Goal: Use online tool/utility: Utilize a website feature to perform a specific function

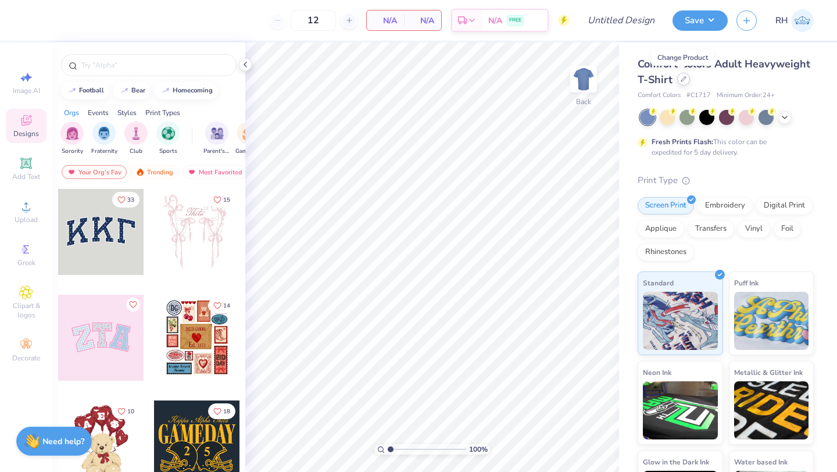
click at [682, 81] on icon at bounding box center [683, 79] width 5 height 5
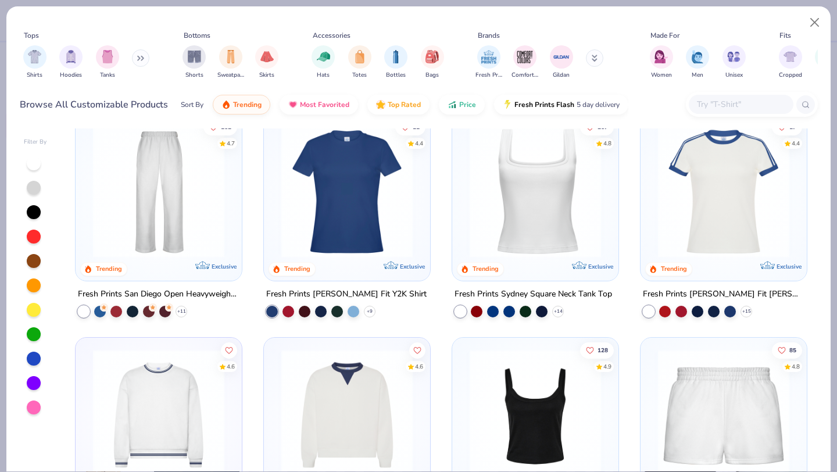
scroll to position [472, 0]
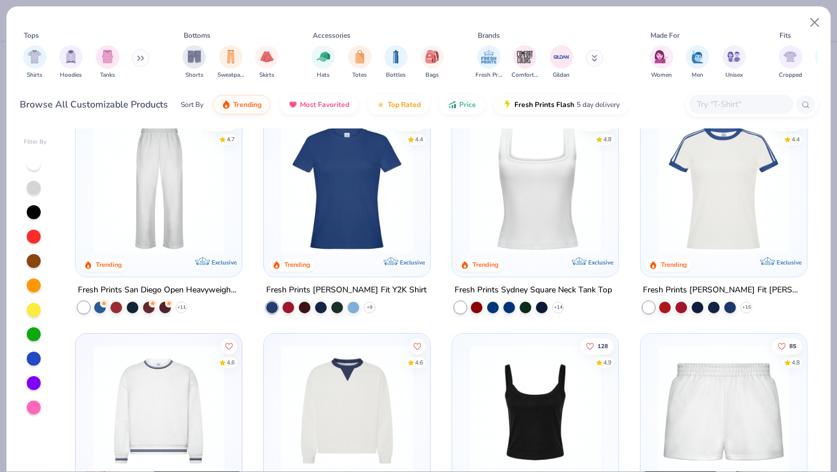
click at [136, 63] on button at bounding box center [140, 57] width 17 height 17
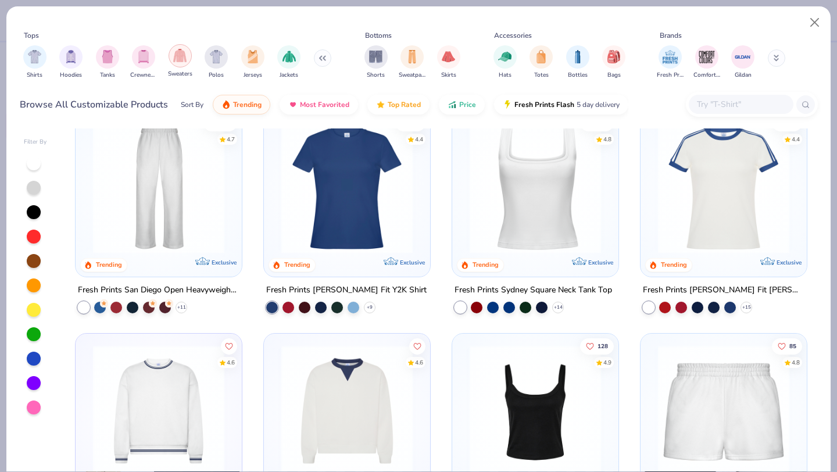
click at [179, 62] on img "filter for Sweaters" at bounding box center [179, 55] width 13 height 13
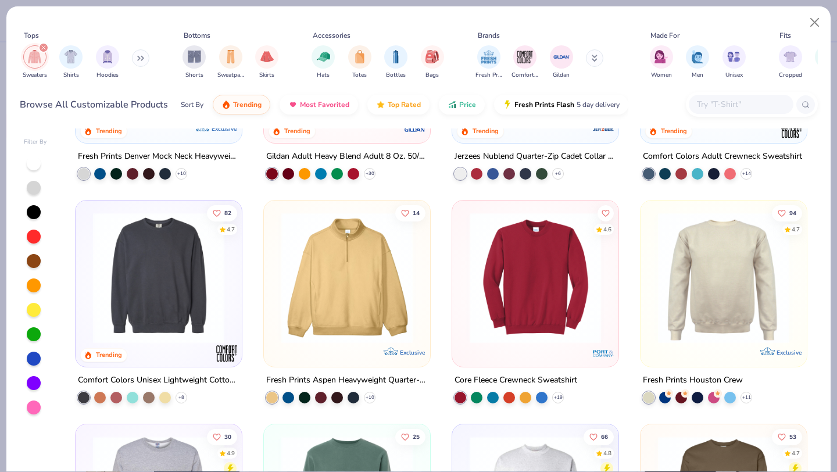
scroll to position [157, 0]
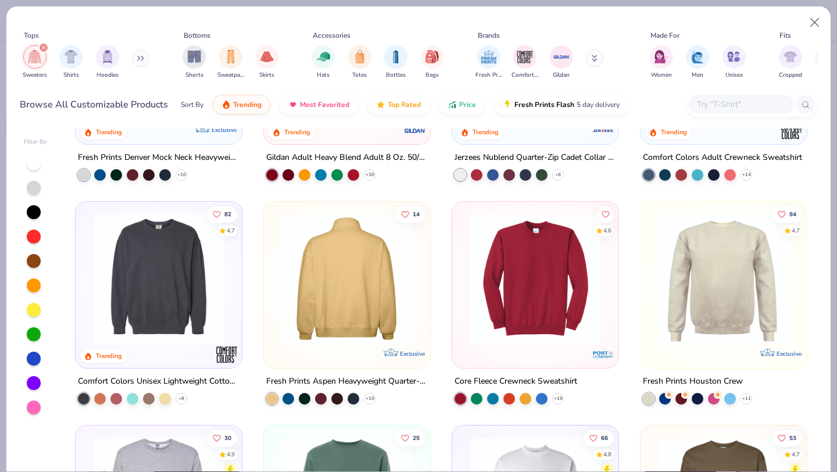
click at [338, 270] on img at bounding box center [346, 278] width 143 height 131
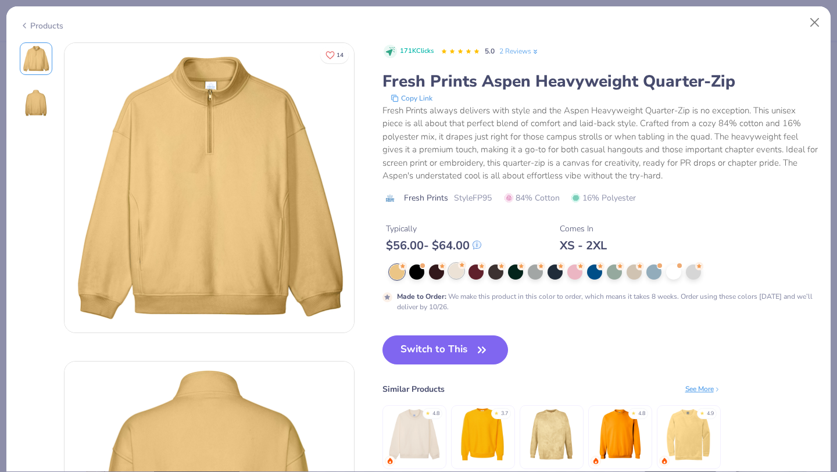
click at [454, 272] on div at bounding box center [456, 270] width 15 height 15
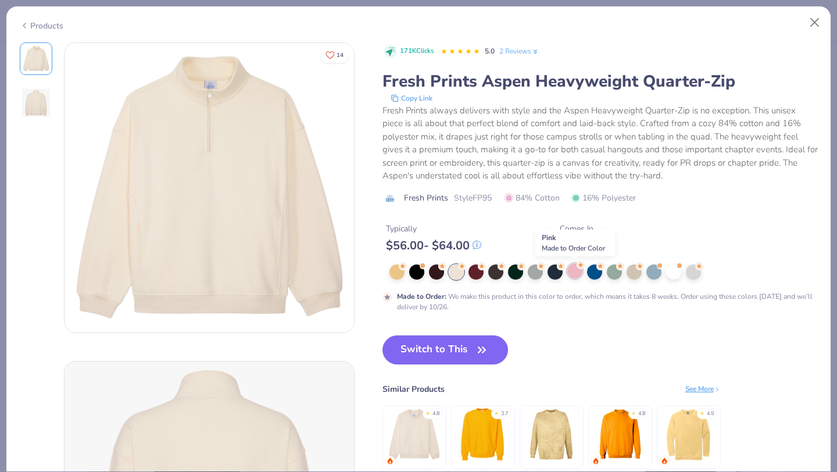
click at [573, 271] on div at bounding box center [574, 270] width 15 height 15
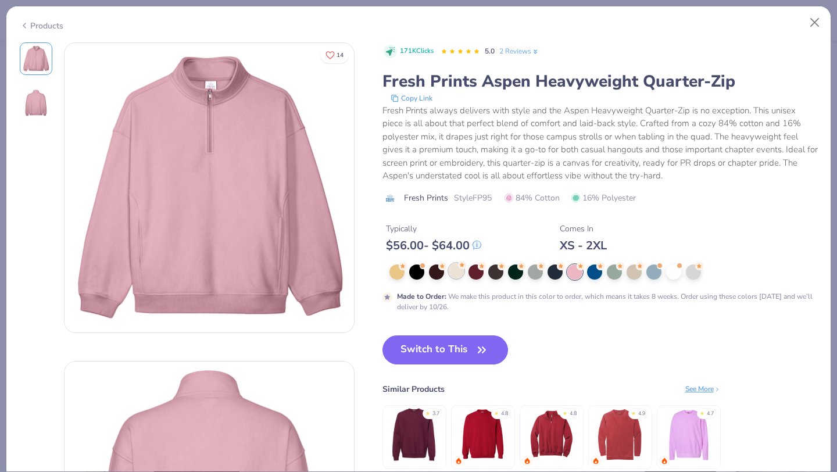
click at [458, 272] on div at bounding box center [456, 270] width 15 height 15
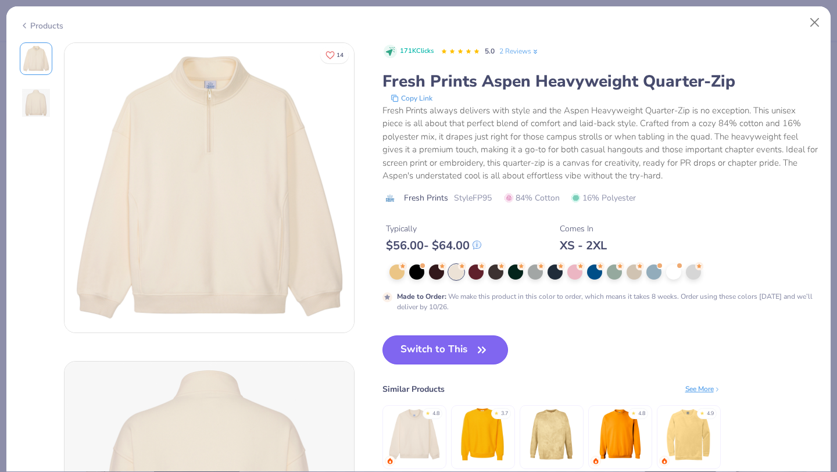
click at [435, 347] on button "Switch to This" at bounding box center [445, 349] width 126 height 29
type input "50"
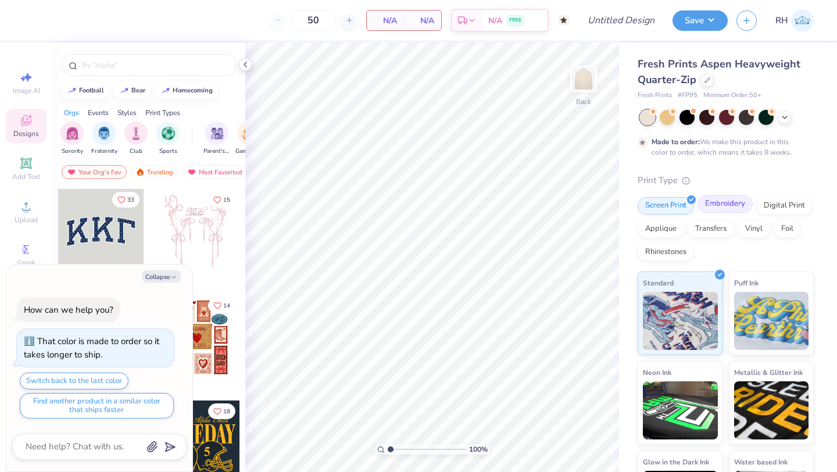
click at [728, 204] on div "Embroidery" at bounding box center [724, 203] width 55 height 17
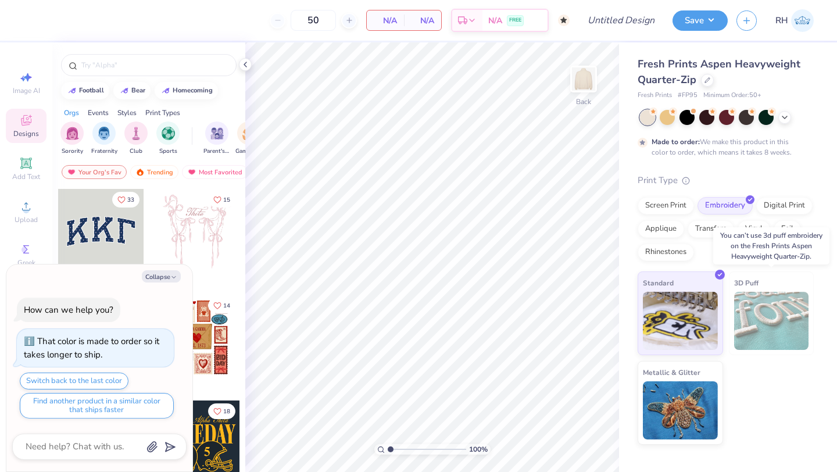
click at [754, 299] on img at bounding box center [771, 321] width 75 height 58
click at [740, 298] on img at bounding box center [771, 321] width 75 height 58
click at [152, 277] on button "Collapse" at bounding box center [161, 276] width 39 height 12
type textarea "x"
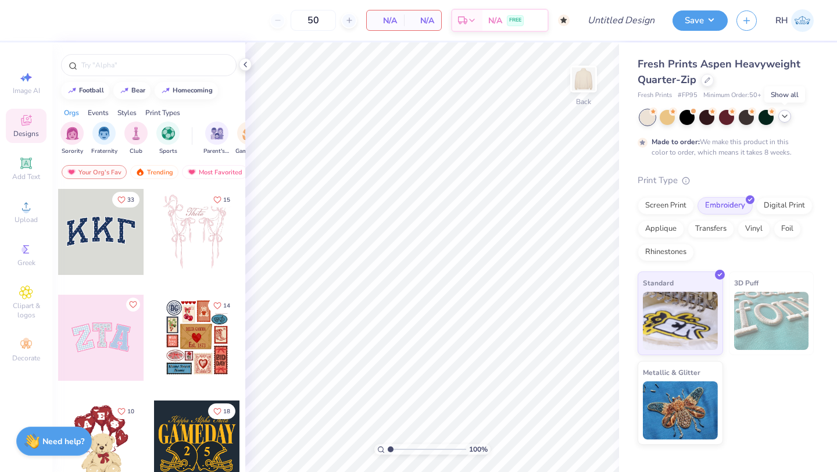
click at [785, 119] on icon at bounding box center [784, 116] width 9 height 9
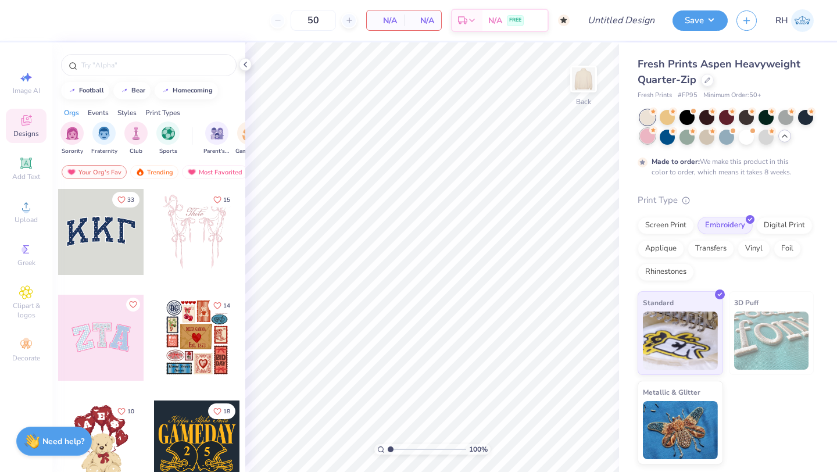
click at [644, 137] on div at bounding box center [647, 135] width 15 height 15
click at [722, 116] on div at bounding box center [726, 116] width 15 height 15
click at [96, 238] on div at bounding box center [101, 232] width 86 height 86
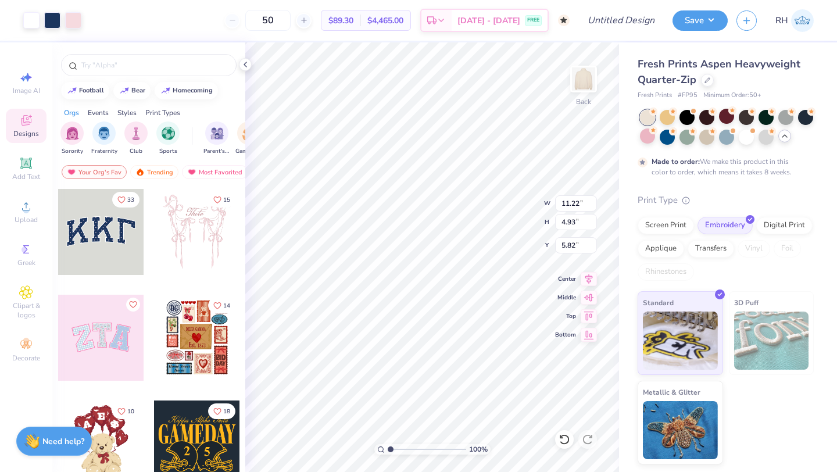
type input "5.82"
click at [778, 324] on img at bounding box center [771, 341] width 75 height 58
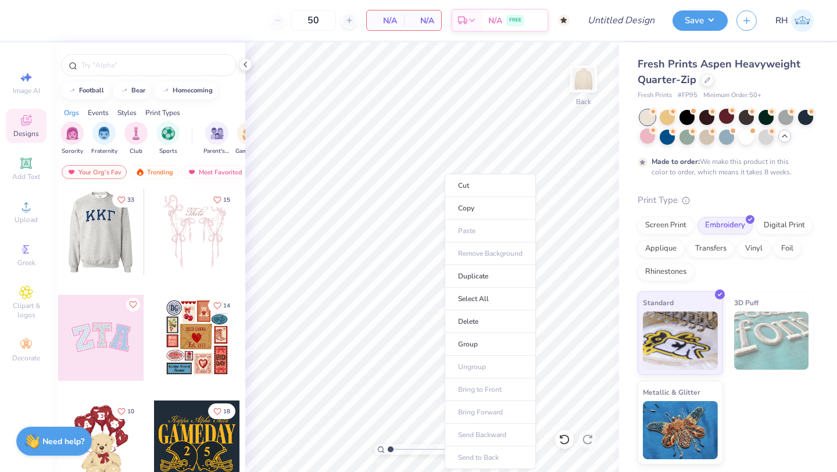
click at [117, 231] on div at bounding box center [101, 232] width 258 height 86
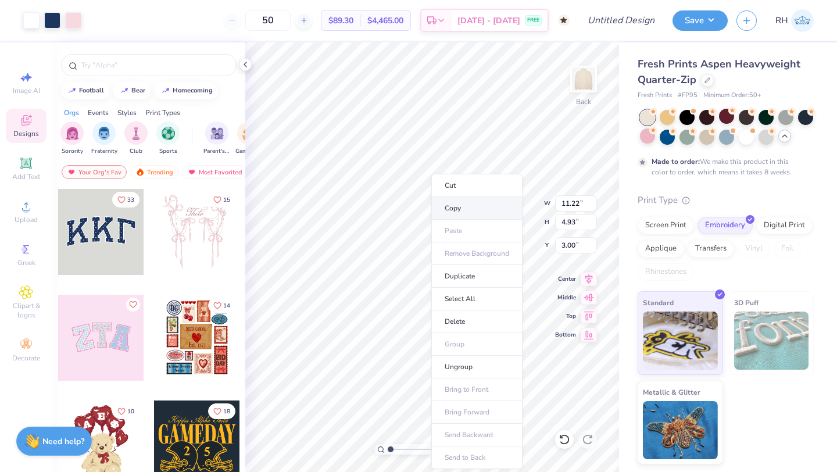
click at [446, 209] on li "Copy" at bounding box center [476, 208] width 91 height 23
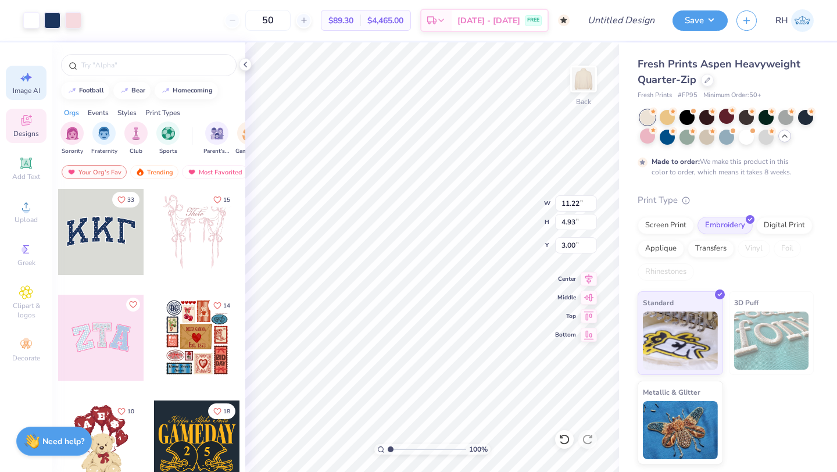
click at [28, 89] on span "Image AI" at bounding box center [26, 90] width 27 height 9
select select "4"
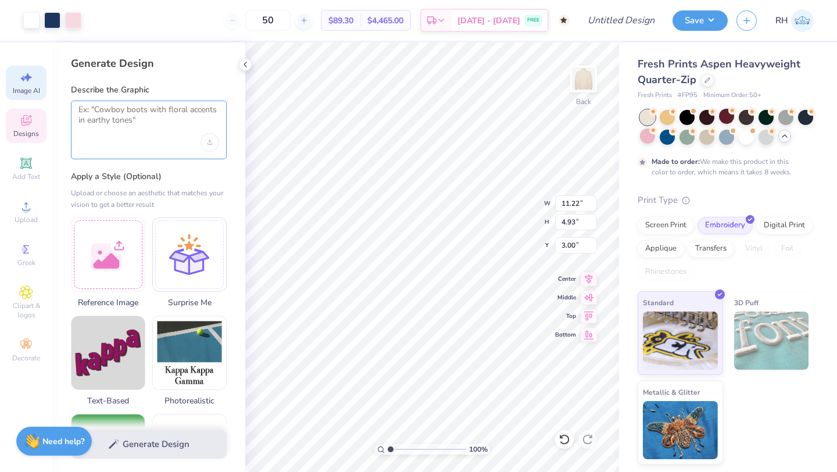
click at [128, 113] on textarea at bounding box center [148, 119] width 141 height 29
paste textarea "122000247"
type textarea "122000247"
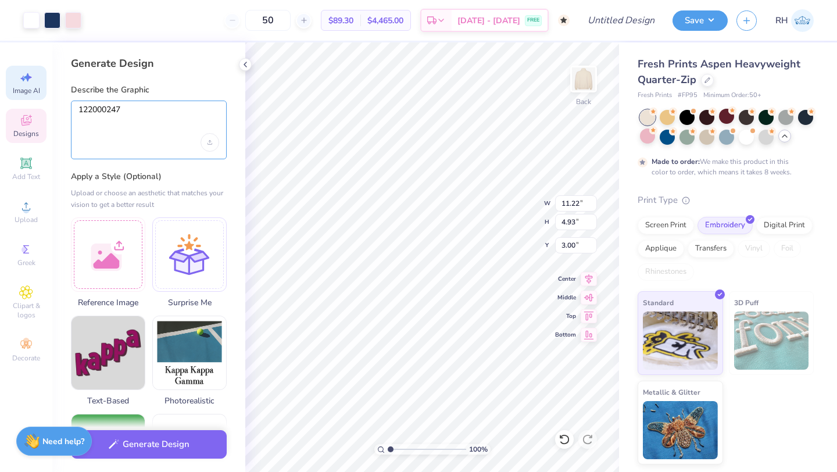
drag, startPoint x: 128, startPoint y: 113, endPoint x: 63, endPoint y: 107, distance: 65.4
click at [63, 107] on div "Generate Design Describe the Graphic 122000247 Apply a Style (Optional) Upload …" at bounding box center [148, 257] width 193 height 430
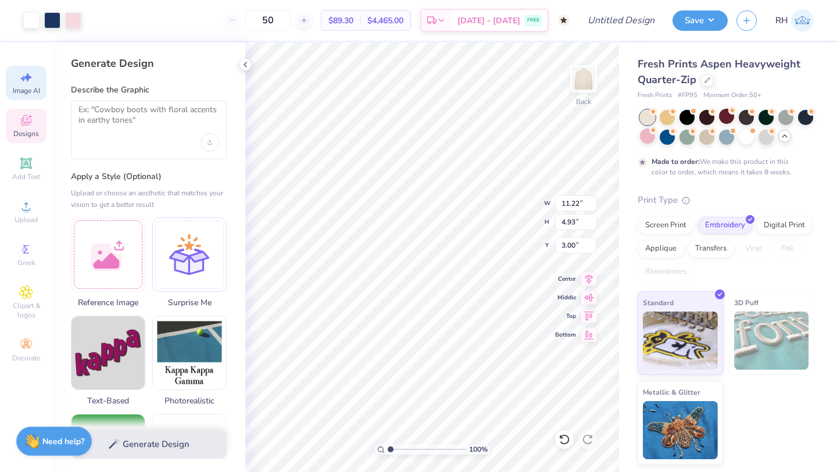
type input "5.82"
click at [209, 141] on icon "Upload image" at bounding box center [210, 140] width 2 height 1
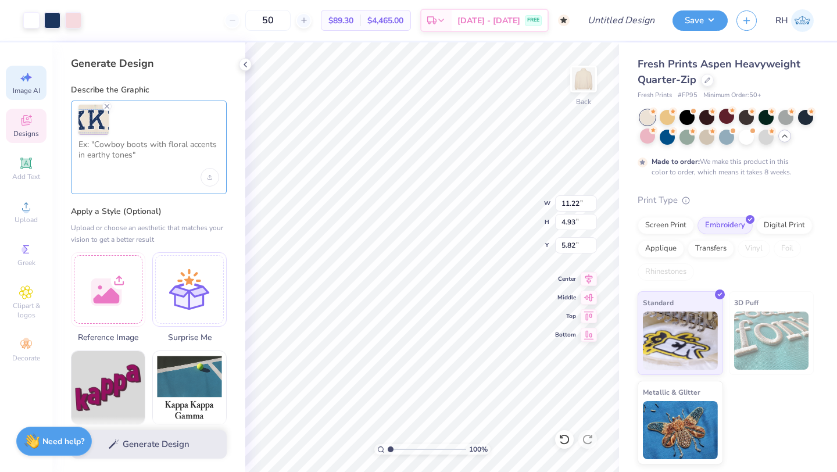
click at [145, 162] on textarea at bounding box center [148, 153] width 141 height 29
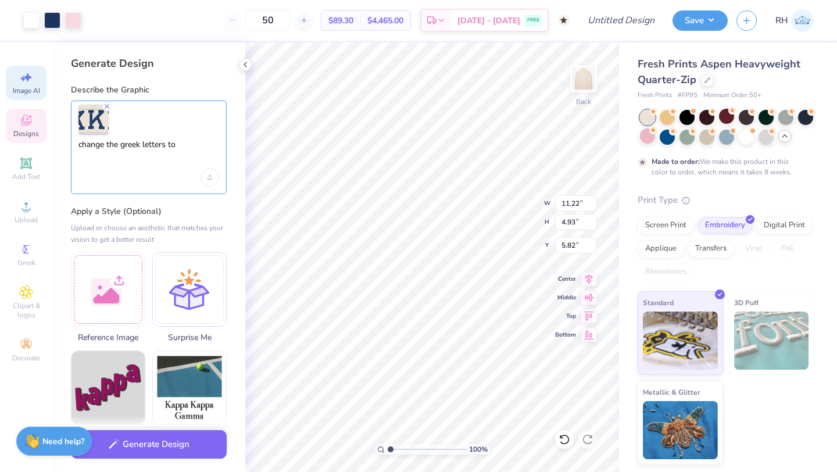
paste textarea "ΔΔΔ"
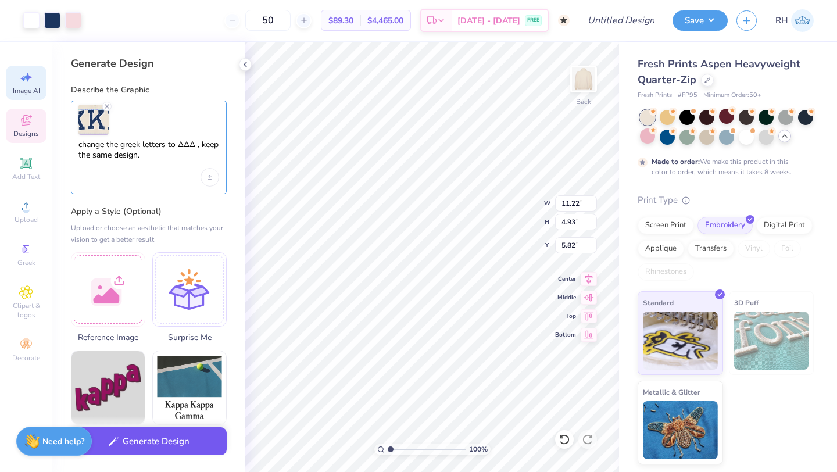
type textarea "change the greek letters to ΔΔΔ , keep the same design."
click at [171, 452] on button "Generate Design" at bounding box center [149, 441] width 156 height 28
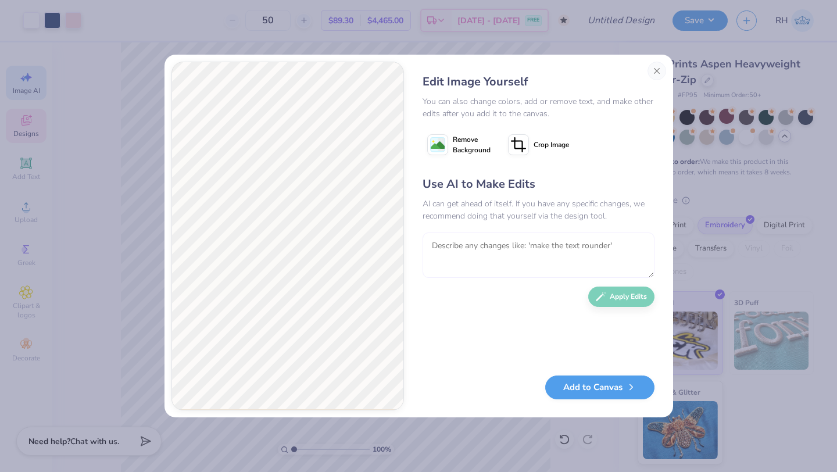
click at [477, 253] on textarea at bounding box center [539, 254] width 232 height 45
type textarea "no make them triangles"
click at [647, 294] on button "Apply Edits" at bounding box center [621, 294] width 66 height 20
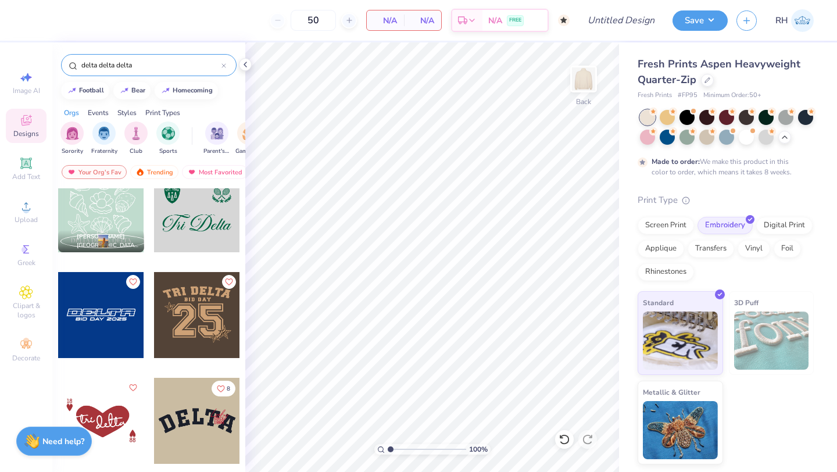
scroll to position [1910, 0]
